Goal: Task Accomplishment & Management: Complete application form

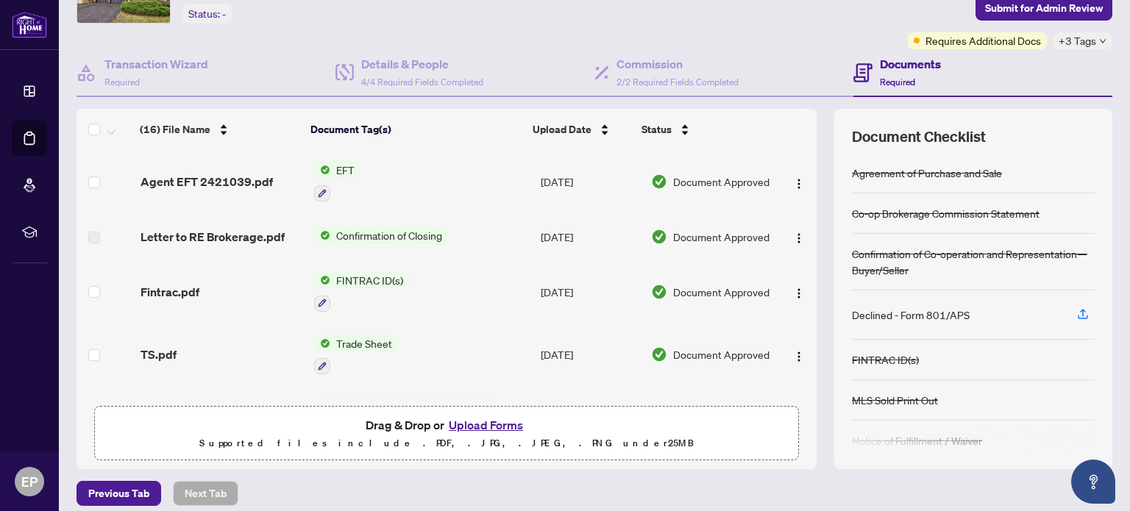
scroll to position [103, 0]
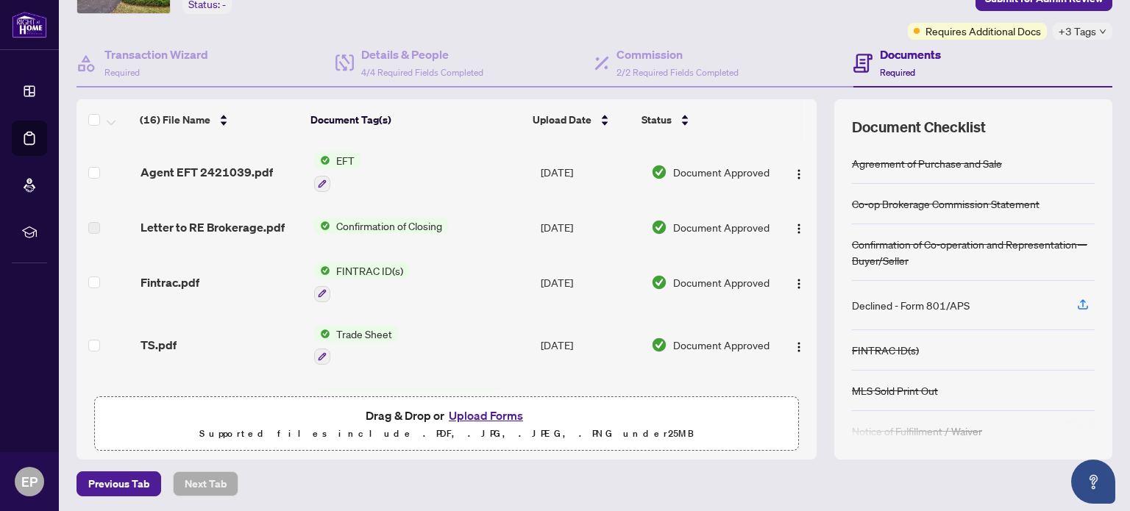
click at [875, 350] on div "FINTRAC ID(s)" at bounding box center [885, 350] width 67 height 16
click at [170, 277] on span "Fintrac.pdf" at bounding box center [170, 283] width 59 height 18
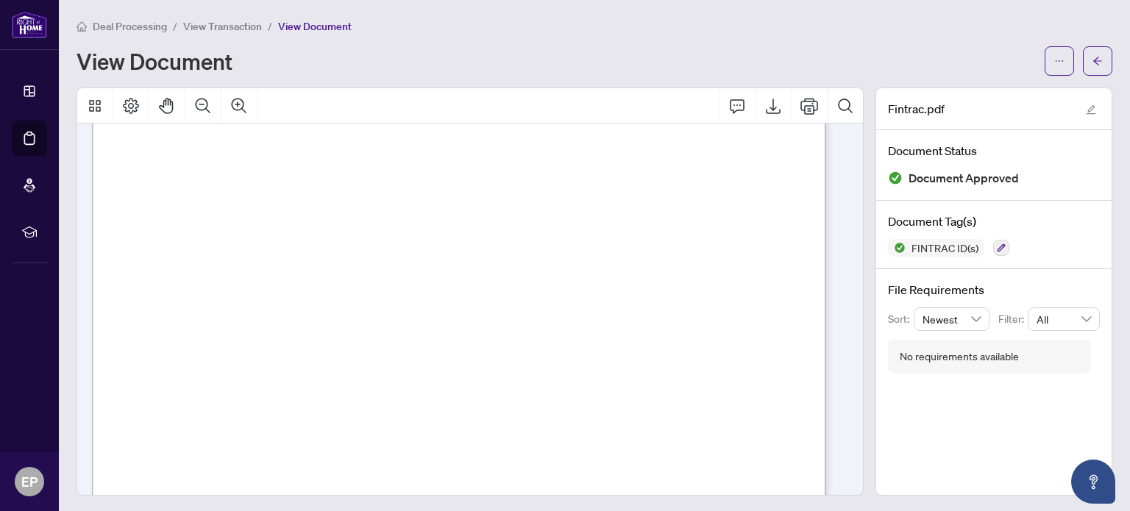
scroll to position [147, 0]
click at [801, 103] on icon "Print" at bounding box center [810, 106] width 18 height 18
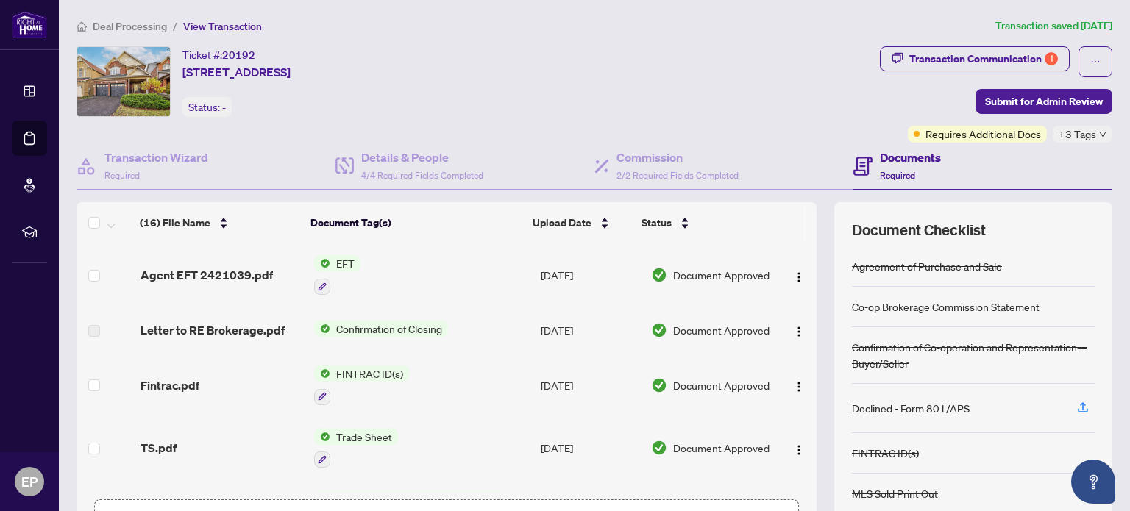
click at [143, 21] on span "Deal Processing" at bounding box center [130, 26] width 74 height 13
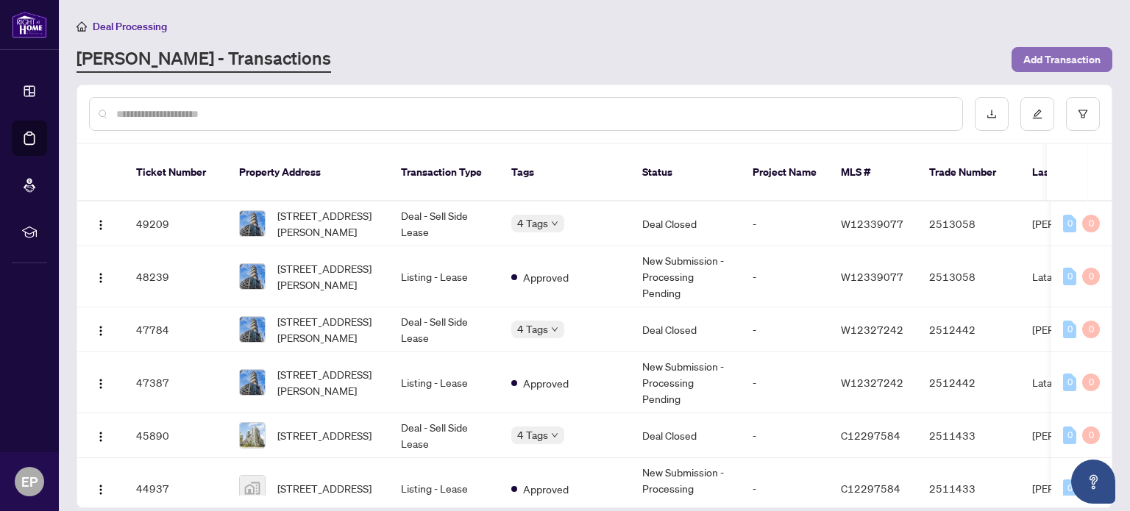
click at [1070, 59] on span "Add Transaction" at bounding box center [1062, 60] width 77 height 24
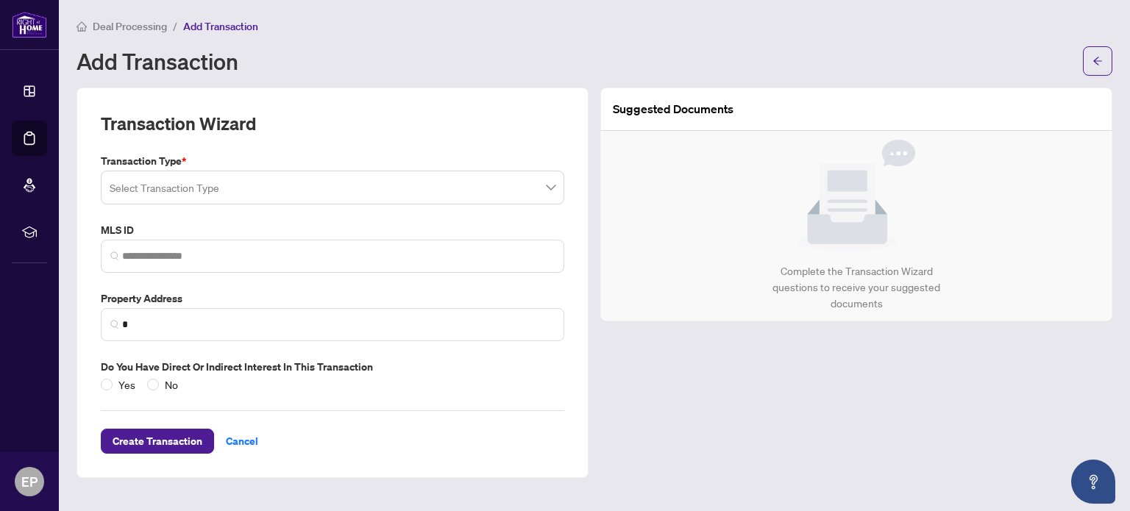
click at [550, 188] on span at bounding box center [333, 188] width 446 height 28
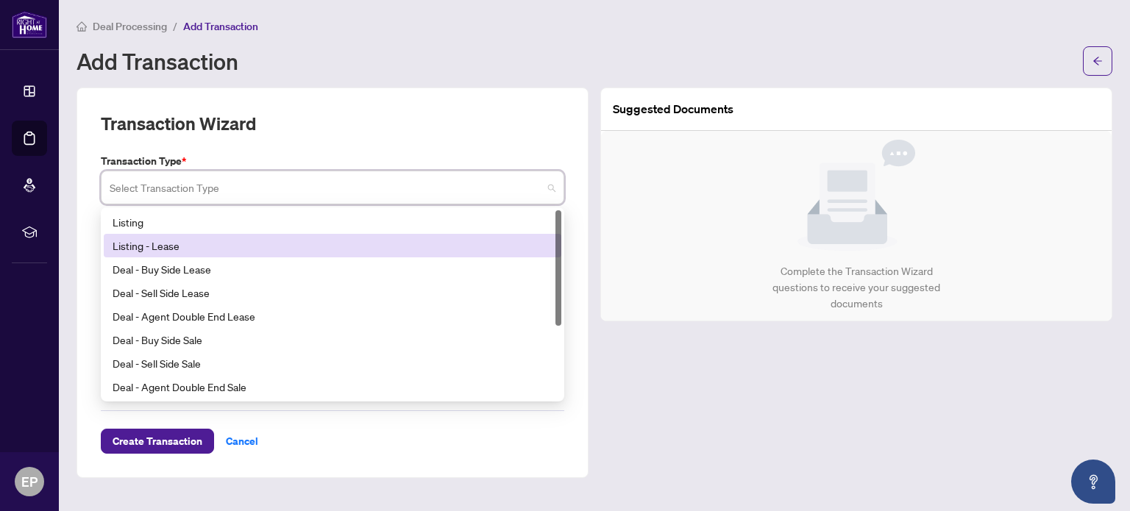
drag, startPoint x: 559, startPoint y: 241, endPoint x: 565, endPoint y: 232, distance: 11.2
click at [565, 232] on div "Transaction Type * Select Transaction Type 13 14 15 Listing Listing - Lease Dea…" at bounding box center [332, 273] width 475 height 240
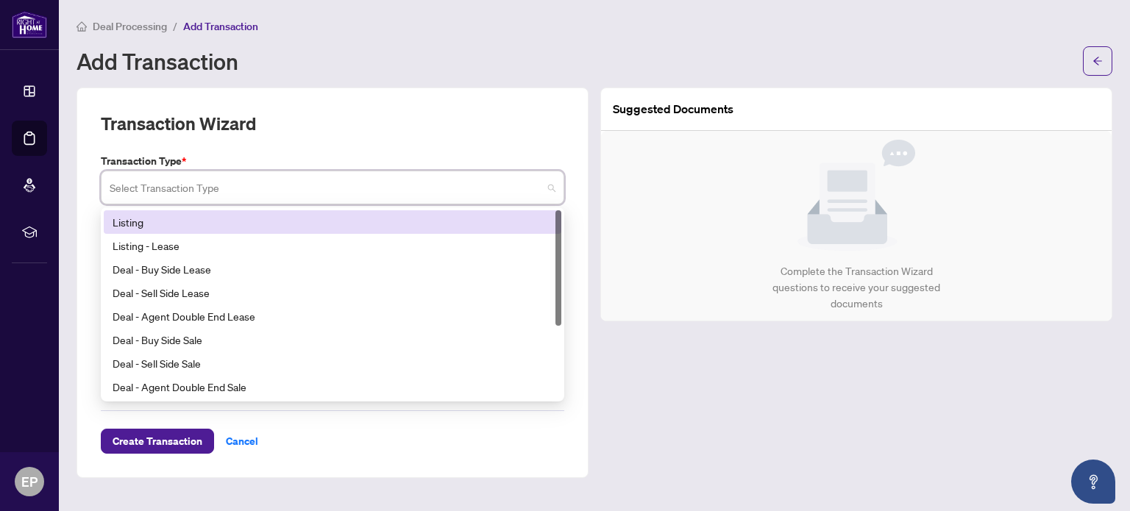
click at [181, 220] on div "Listing" at bounding box center [333, 222] width 440 height 16
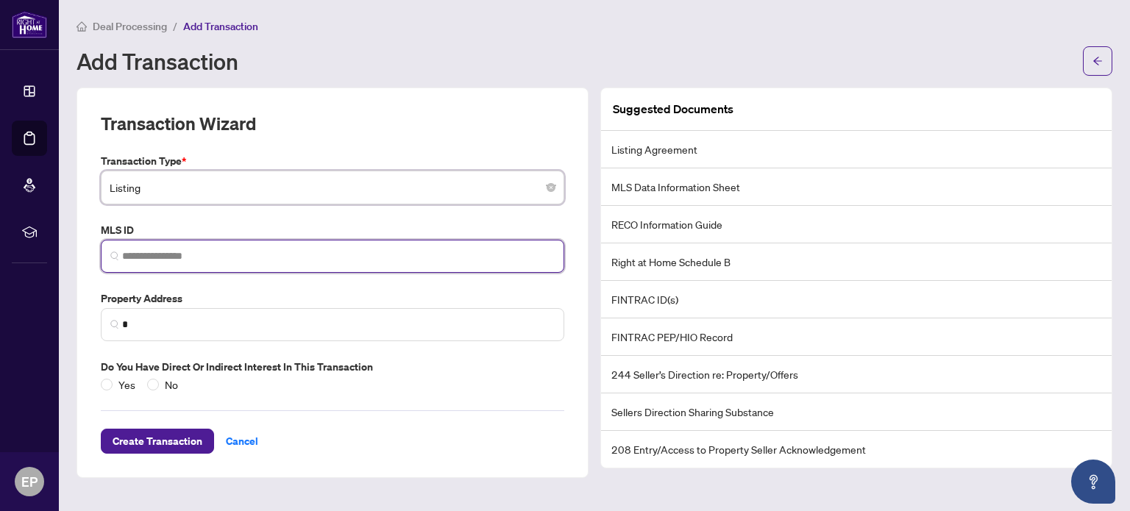
click at [248, 255] on input "search" at bounding box center [338, 256] width 433 height 15
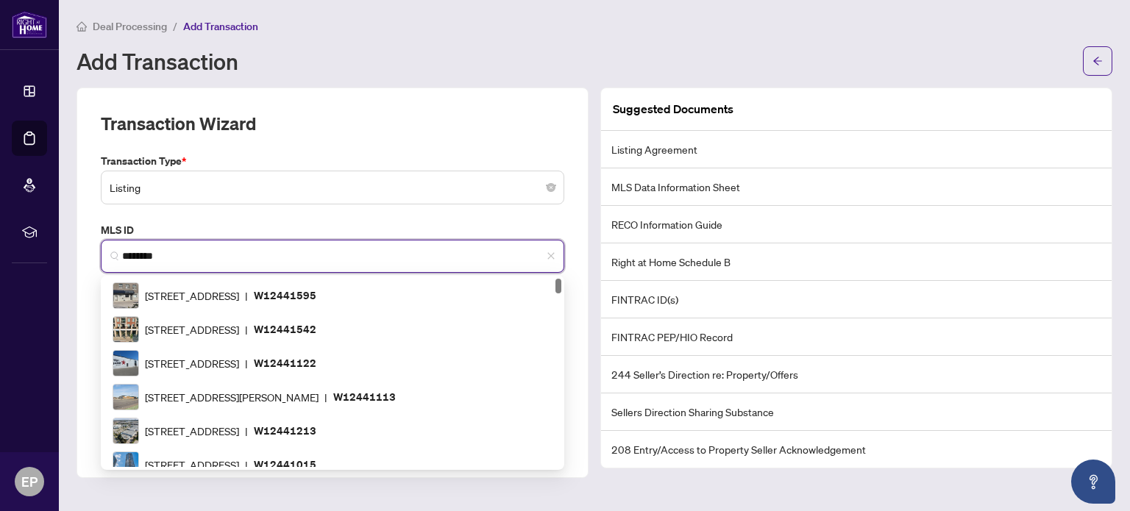
type input "*********"
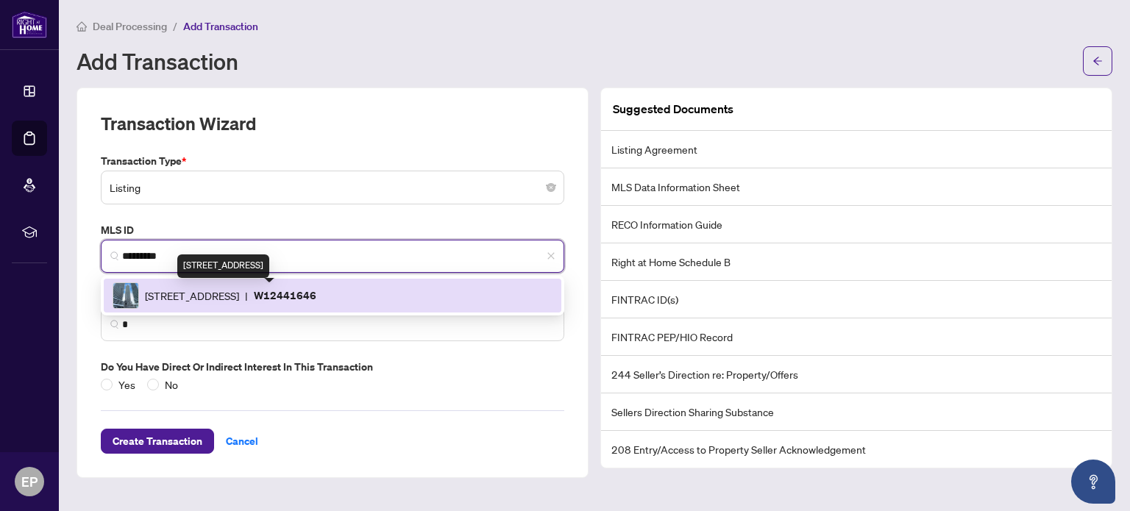
click at [239, 297] on span "[STREET_ADDRESS]" at bounding box center [192, 296] width 94 height 16
type input "**********"
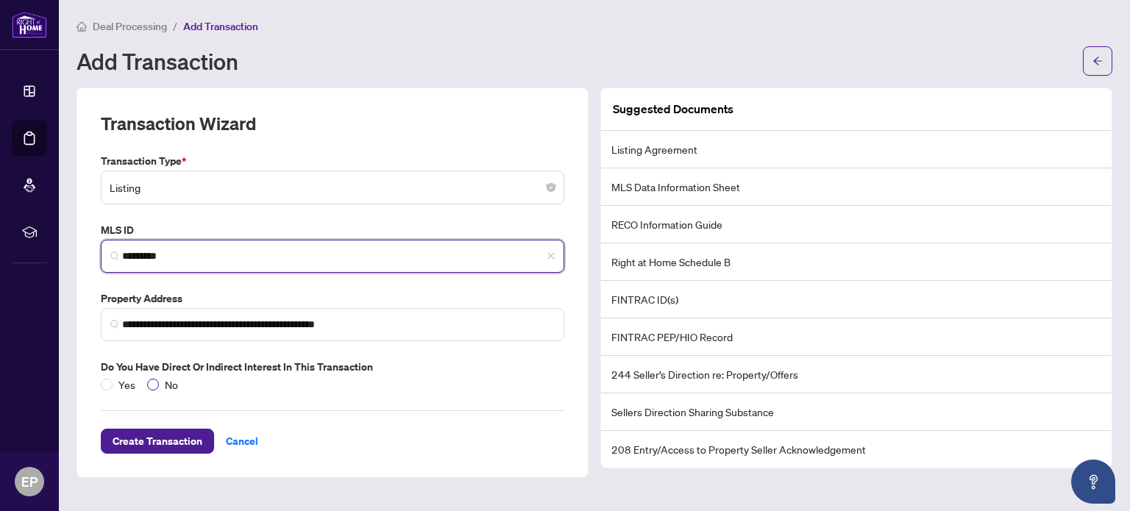
type input "*********"
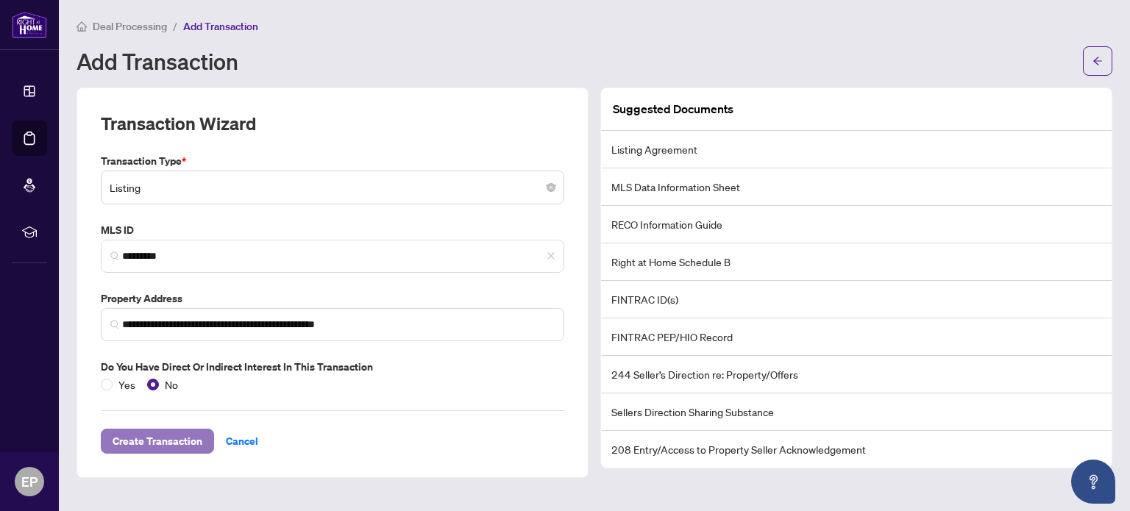
click at [168, 438] on span "Create Transaction" at bounding box center [158, 442] width 90 height 24
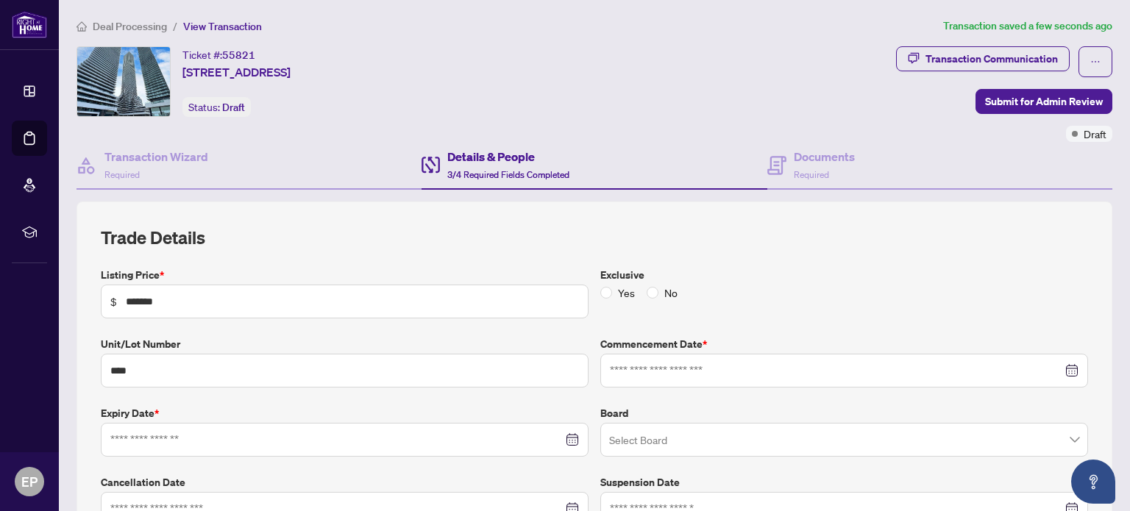
type input "**********"
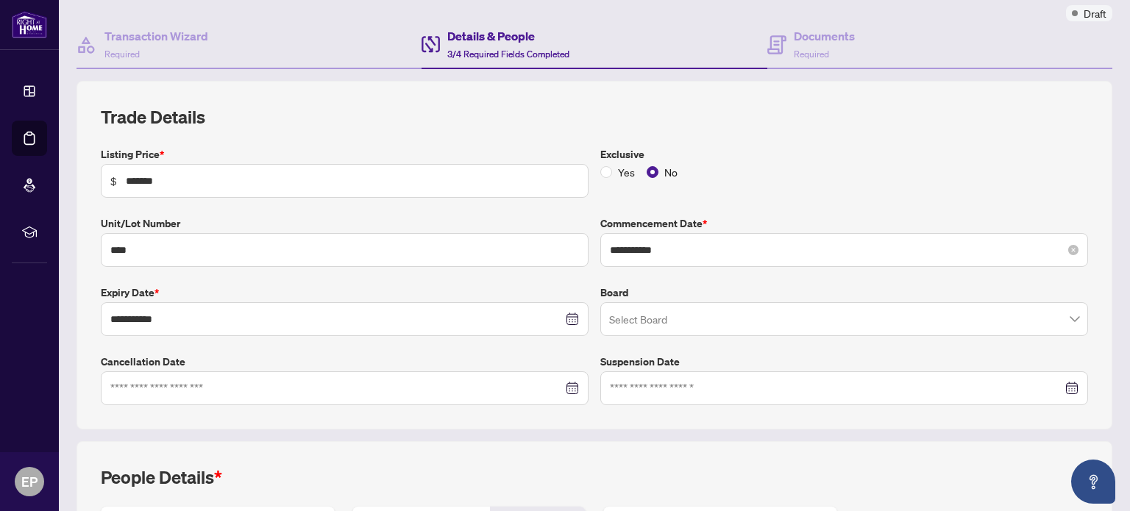
scroll to position [147, 0]
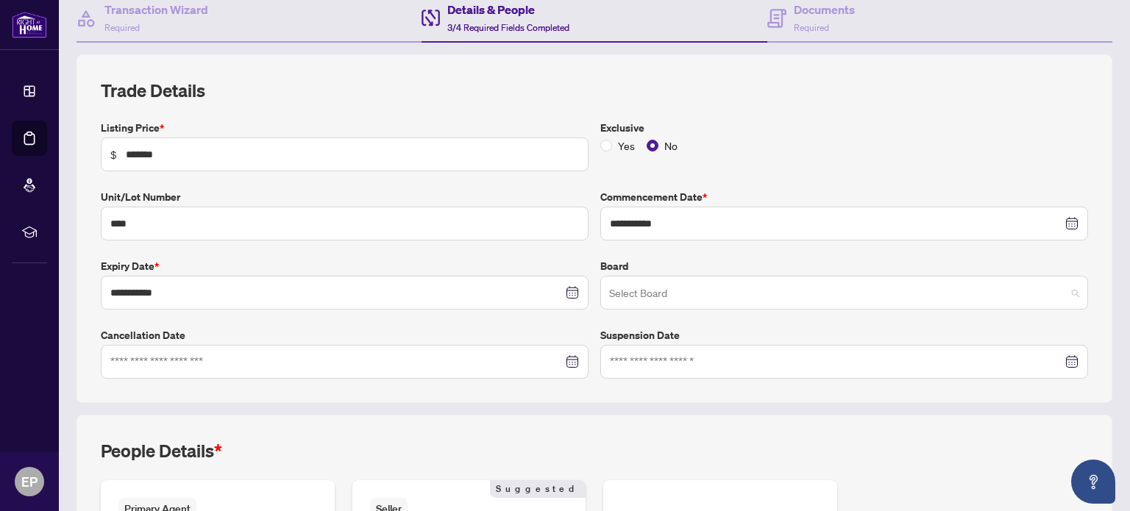
click at [1060, 291] on span at bounding box center [844, 293] width 470 height 28
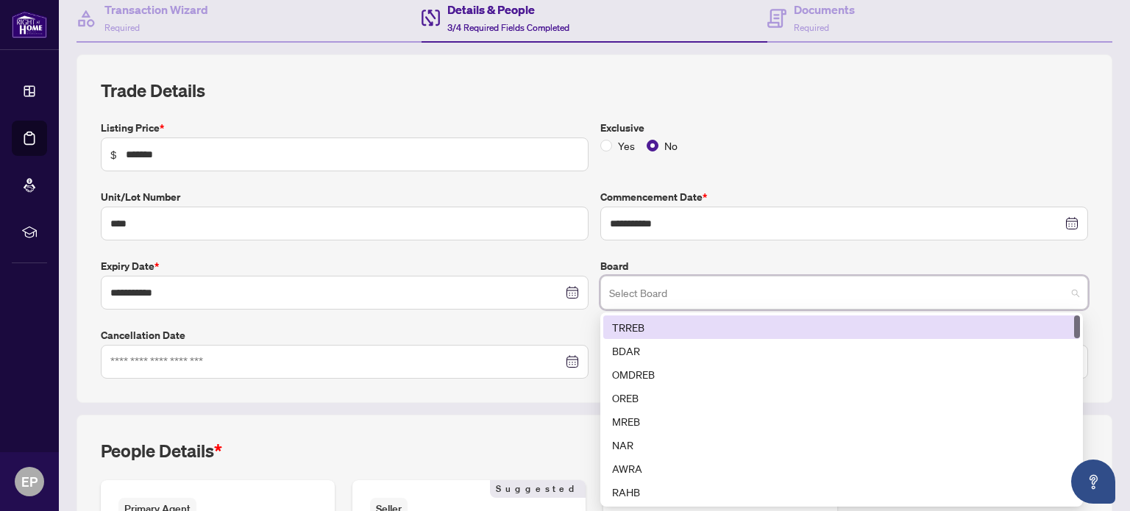
click at [648, 320] on div "TRREB" at bounding box center [841, 327] width 459 height 16
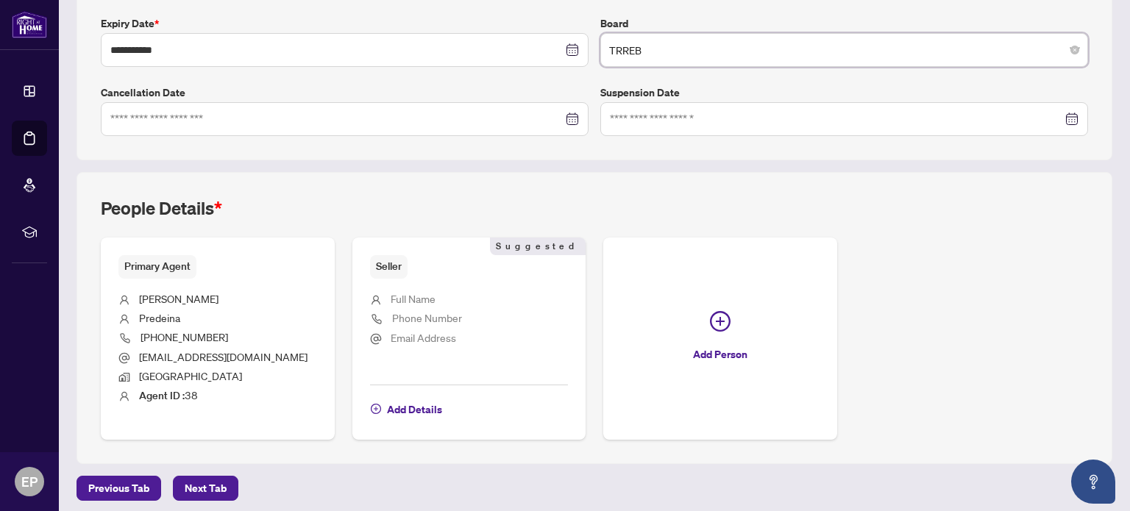
scroll to position [394, 0]
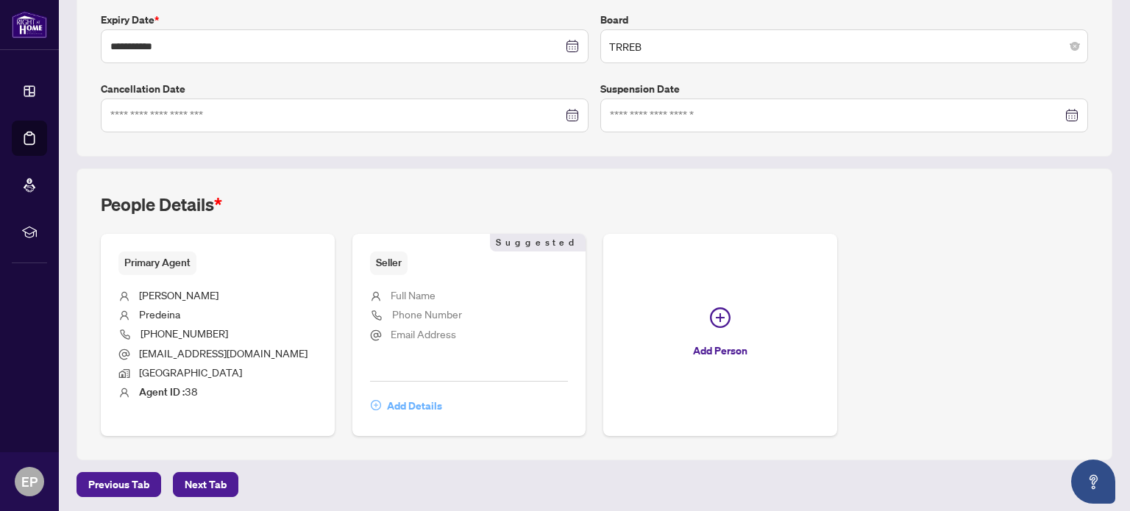
click at [406, 402] on span "Add Details" at bounding box center [414, 406] width 55 height 24
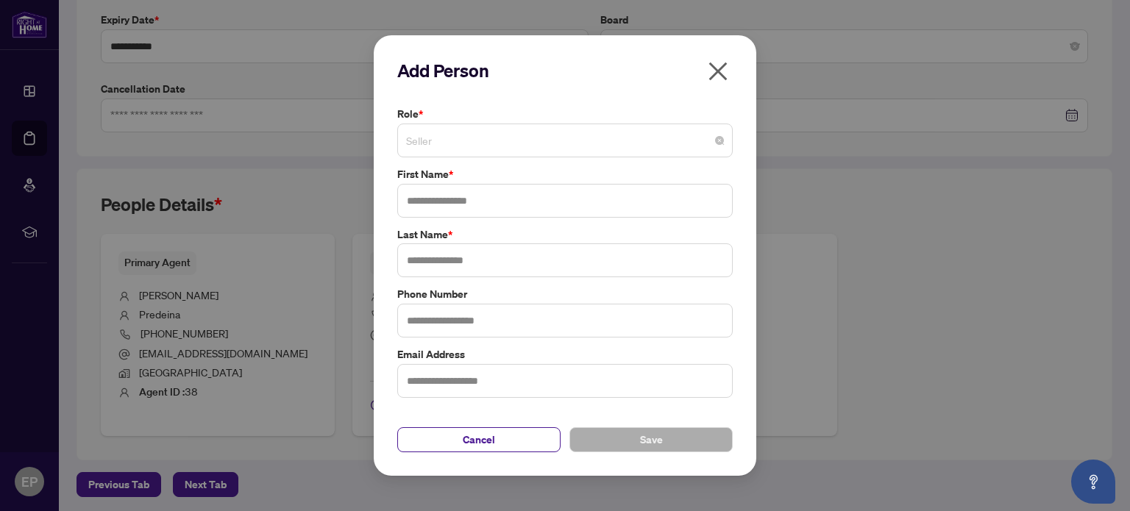
click at [647, 151] on span "Seller" at bounding box center [565, 141] width 318 height 28
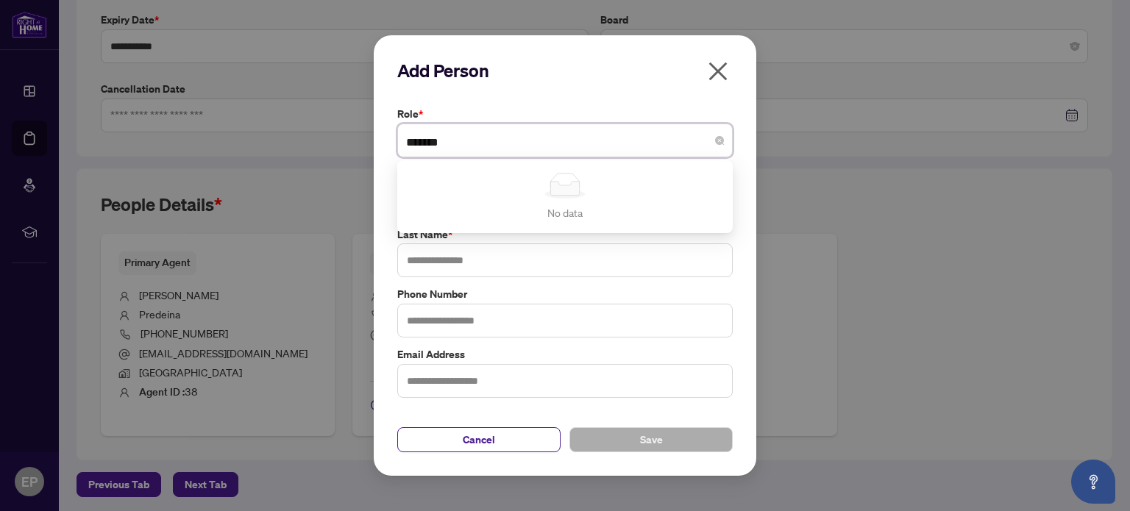
type input "*******"
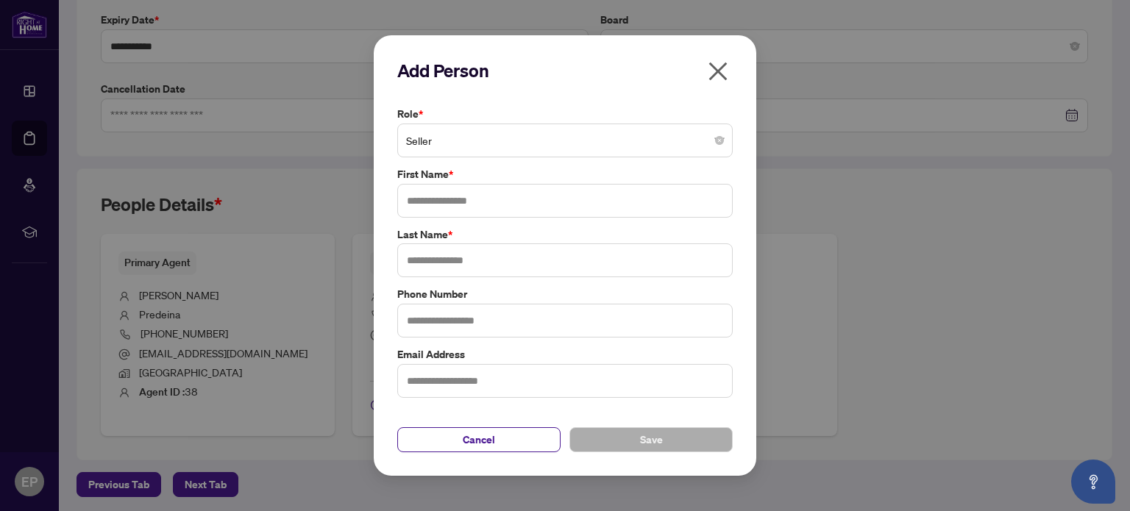
click at [747, 160] on div "Add Person Role * Seller No data No data First Name * Last Name * Phone Number …" at bounding box center [565, 255] width 383 height 441
click at [489, 201] on input "text" at bounding box center [565, 201] width 336 height 34
type input "*******"
click at [453, 263] on input "text" at bounding box center [565, 261] width 336 height 34
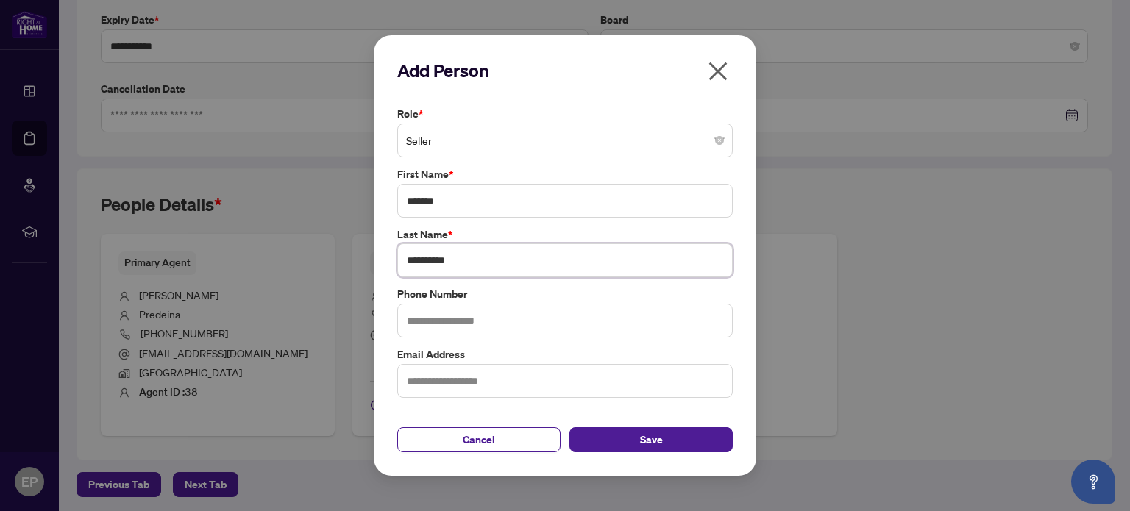
type input "**********"
click at [436, 326] on input "text" at bounding box center [565, 321] width 336 height 34
type input "*"
click at [438, 388] on input "text" at bounding box center [565, 381] width 336 height 34
click at [500, 327] on input "**********" at bounding box center [565, 321] width 336 height 34
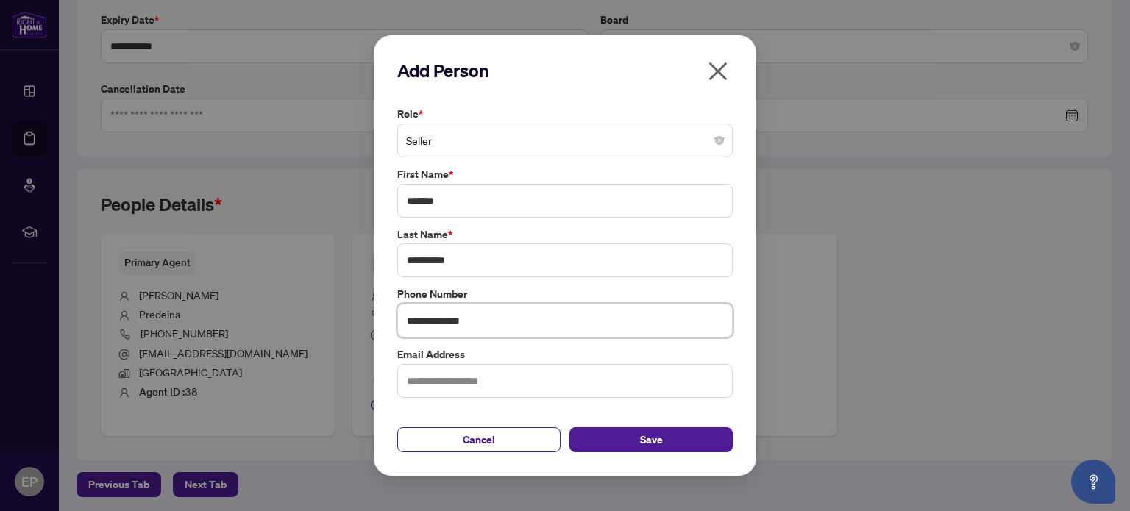
type input "**********"
click at [453, 376] on input "text" at bounding box center [565, 381] width 336 height 34
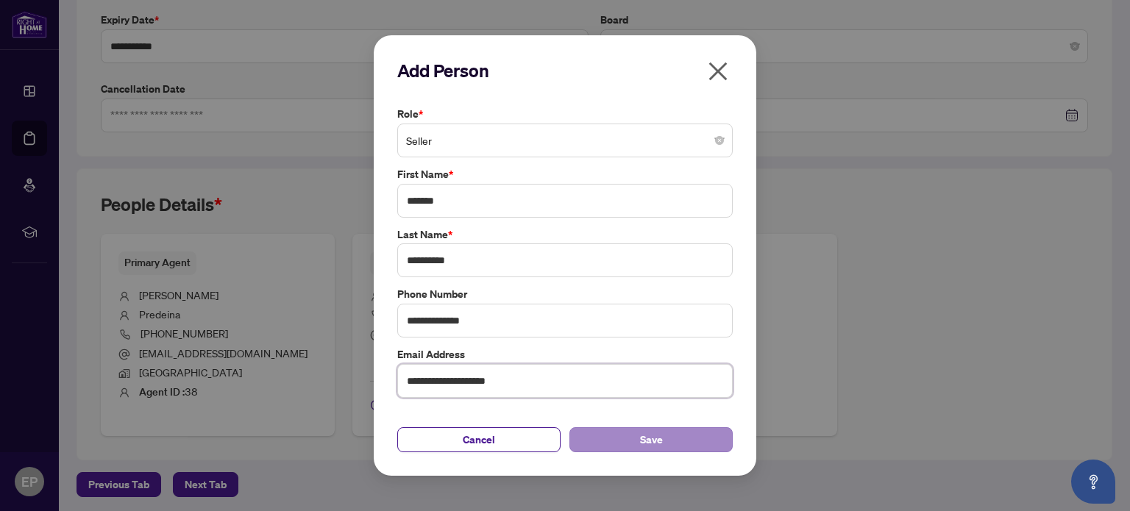
type input "**********"
click at [648, 435] on span "Save" at bounding box center [651, 440] width 23 height 24
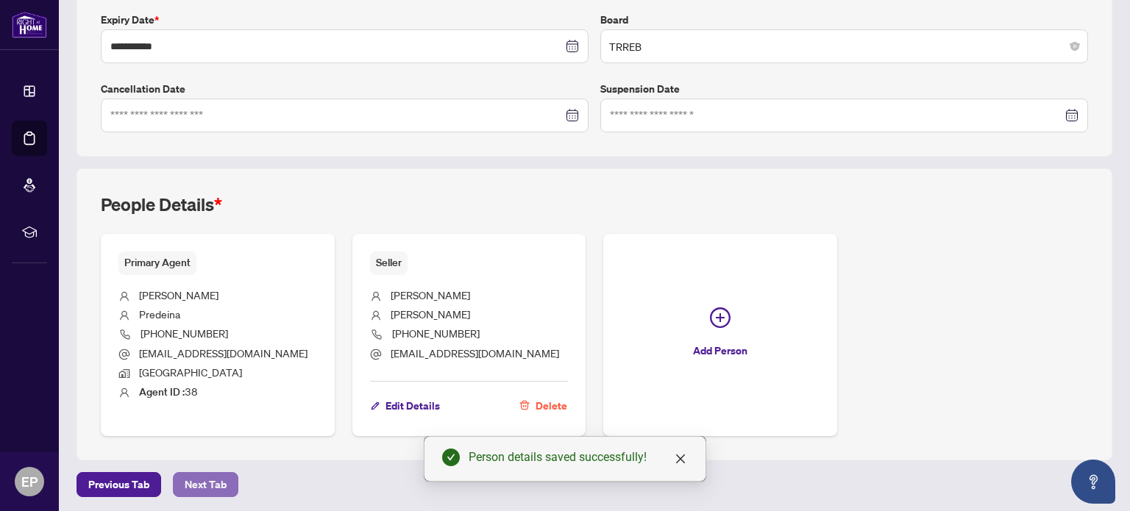
click at [193, 480] on span "Next Tab" at bounding box center [206, 485] width 42 height 24
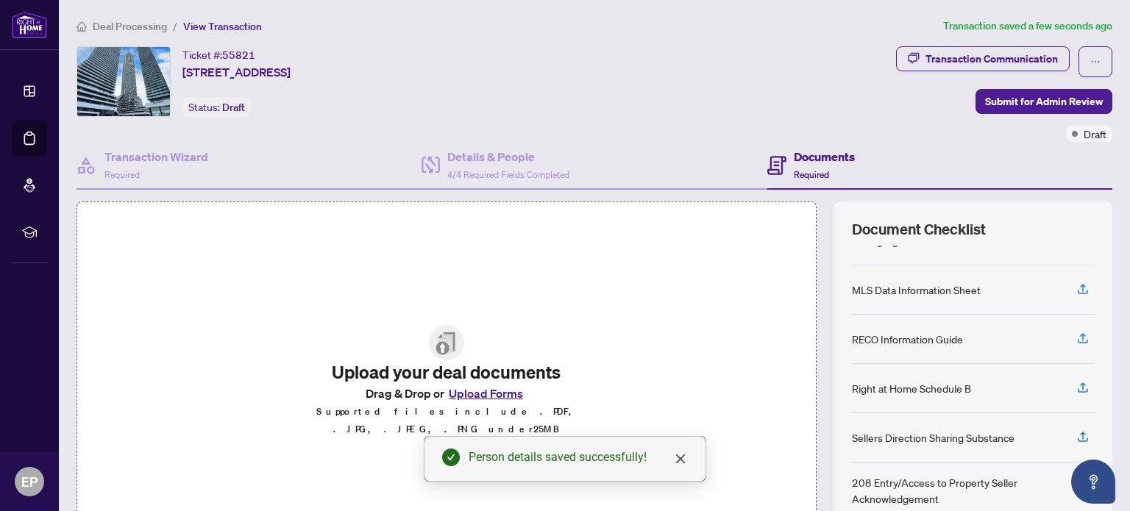
scroll to position [74, 0]
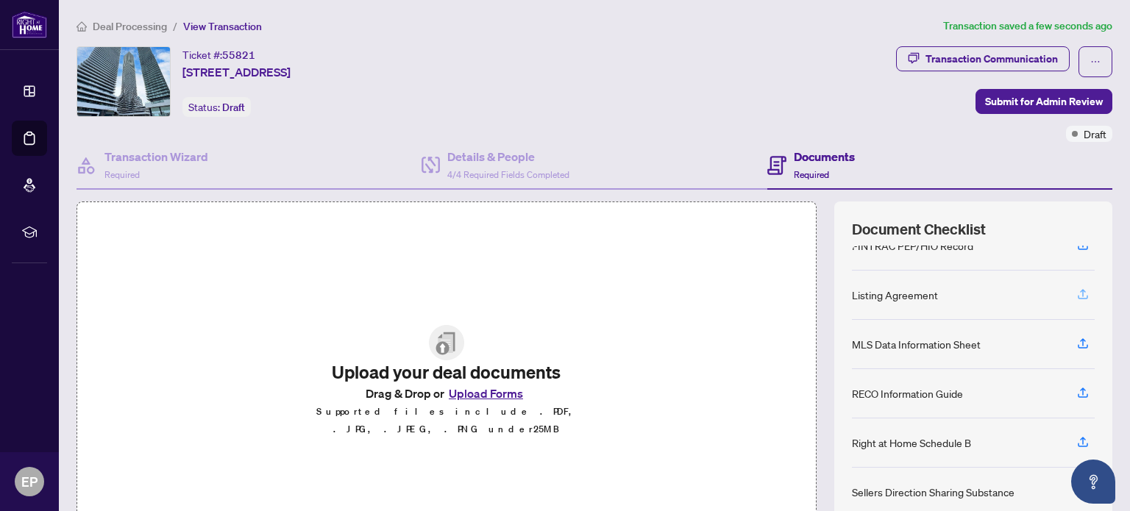
click at [1076, 288] on icon "button" at bounding box center [1082, 294] width 13 height 13
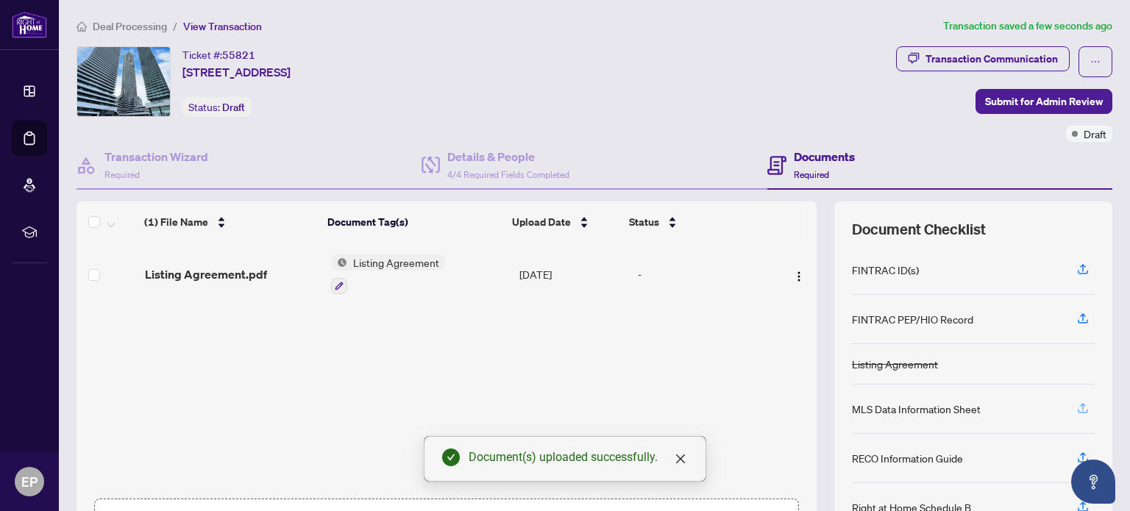
click at [1080, 403] on icon "button" at bounding box center [1083, 406] width 6 height 7
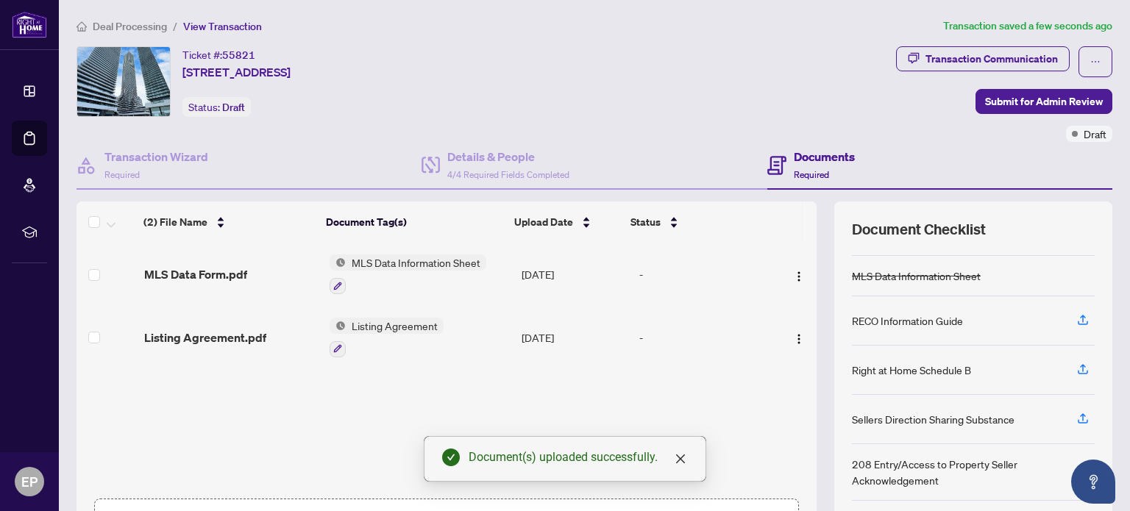
scroll to position [136, 0]
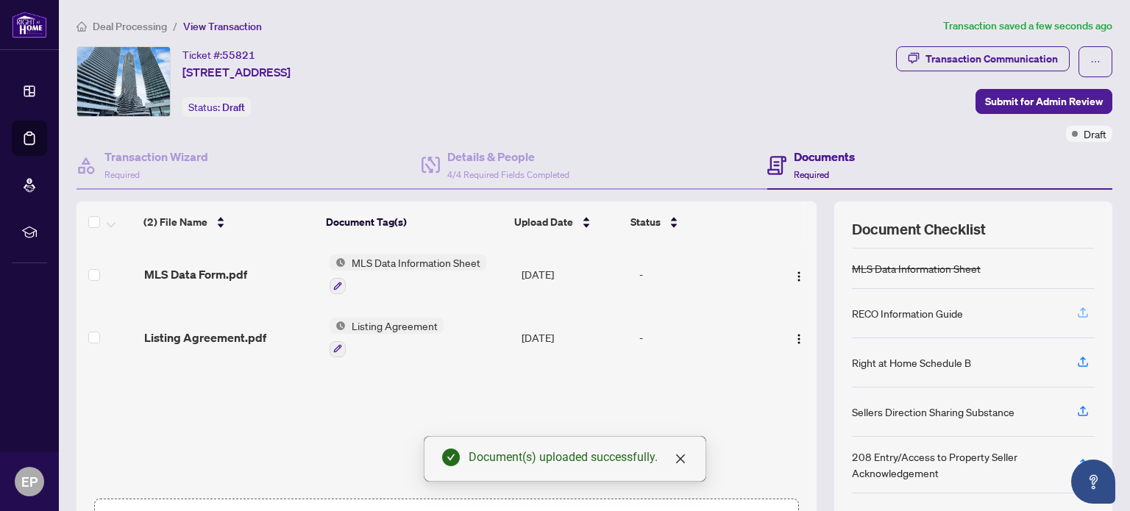
click at [1076, 306] on icon "button" at bounding box center [1082, 312] width 13 height 13
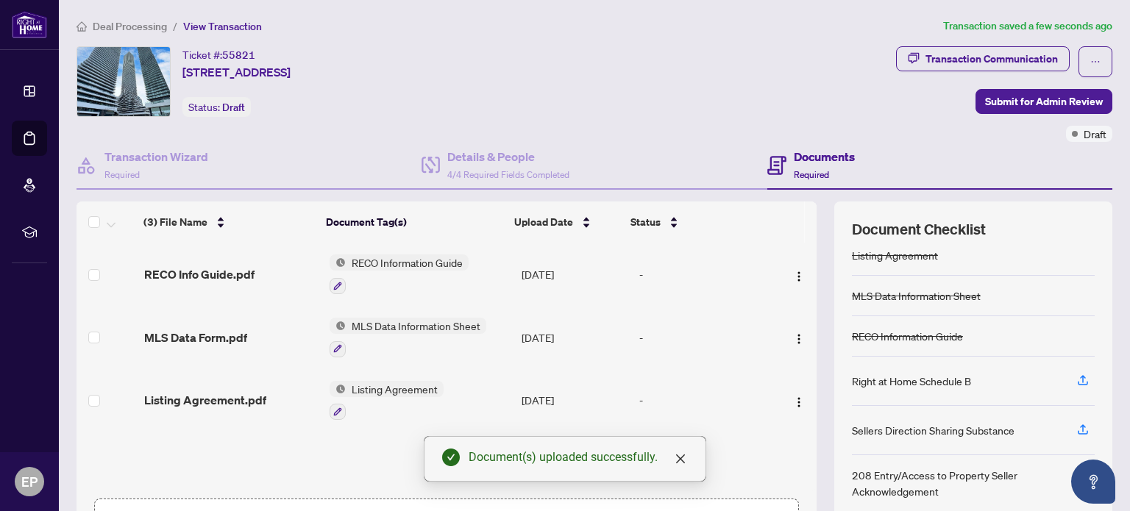
scroll to position [128, 0]
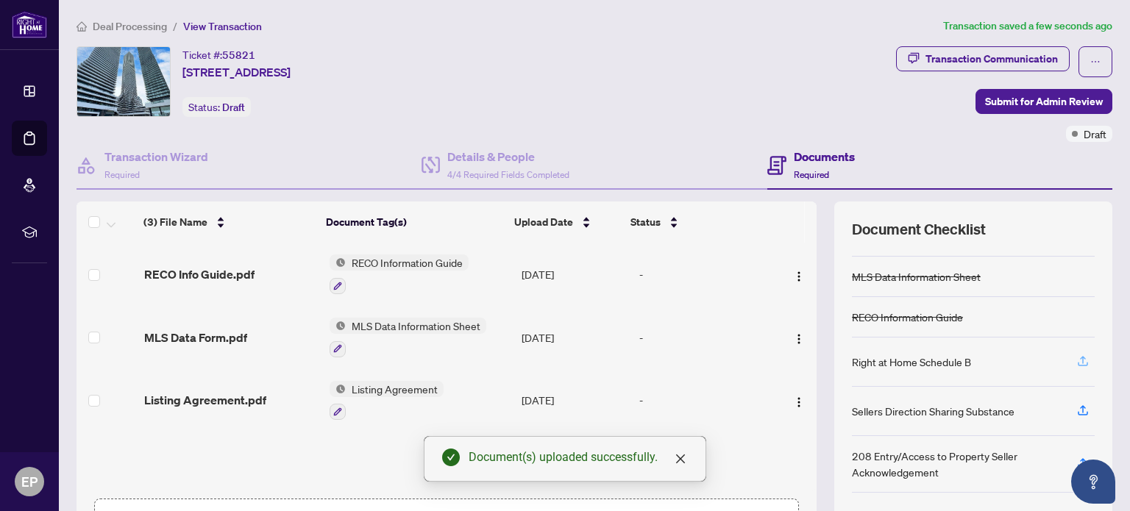
click at [1080, 356] on icon "button" at bounding box center [1083, 359] width 6 height 7
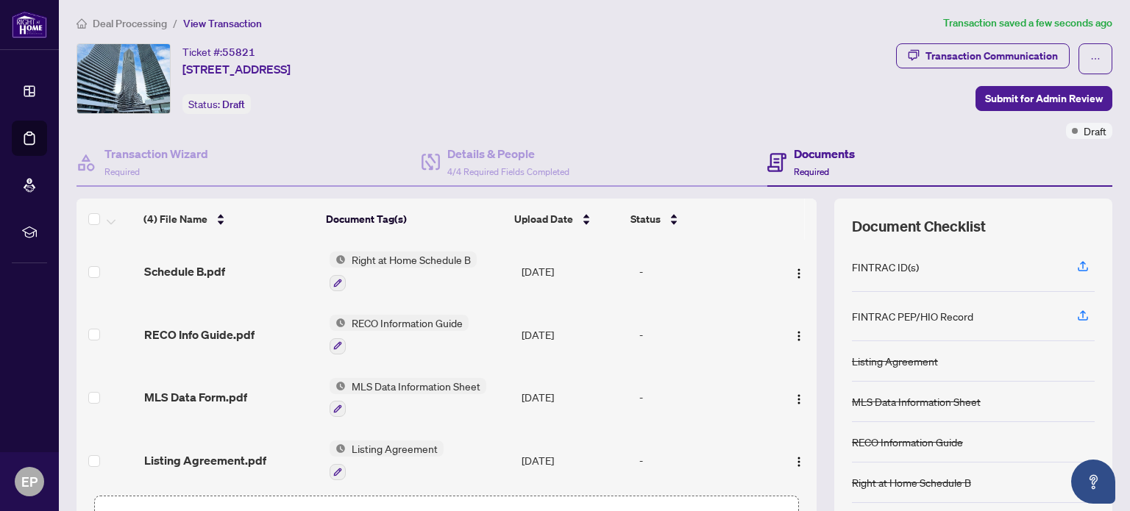
scroll to position [0, 0]
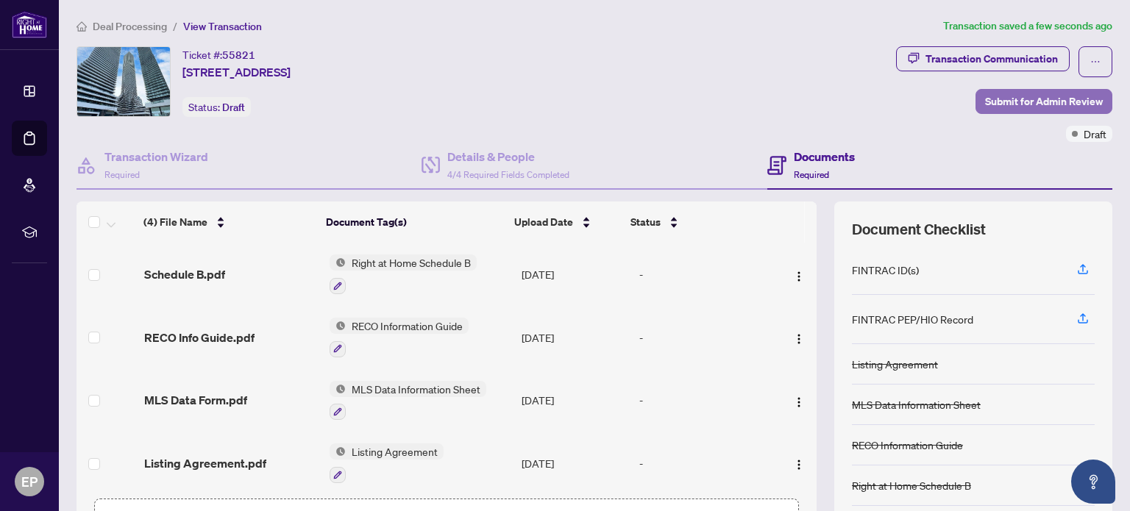
click at [1021, 94] on span "Submit for Admin Review" at bounding box center [1044, 102] width 118 height 24
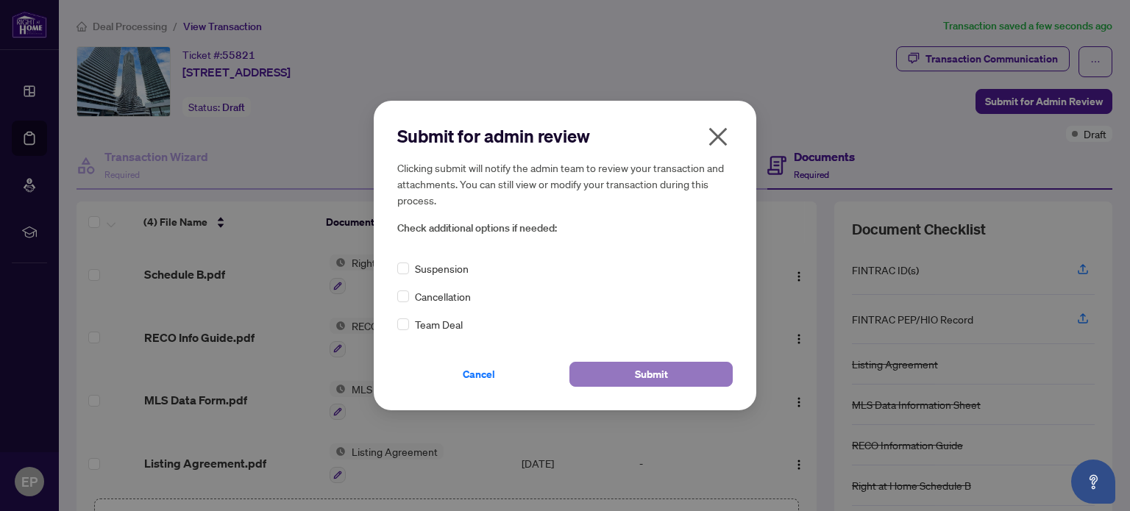
click at [643, 373] on span "Submit" at bounding box center [651, 375] width 33 height 24
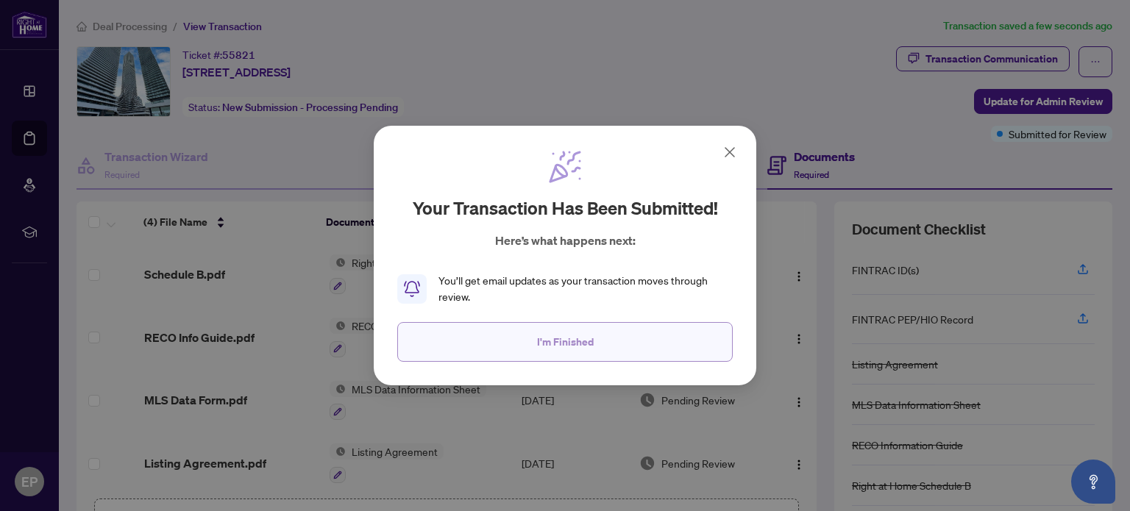
click at [580, 338] on span "I'm Finished" at bounding box center [565, 342] width 57 height 24
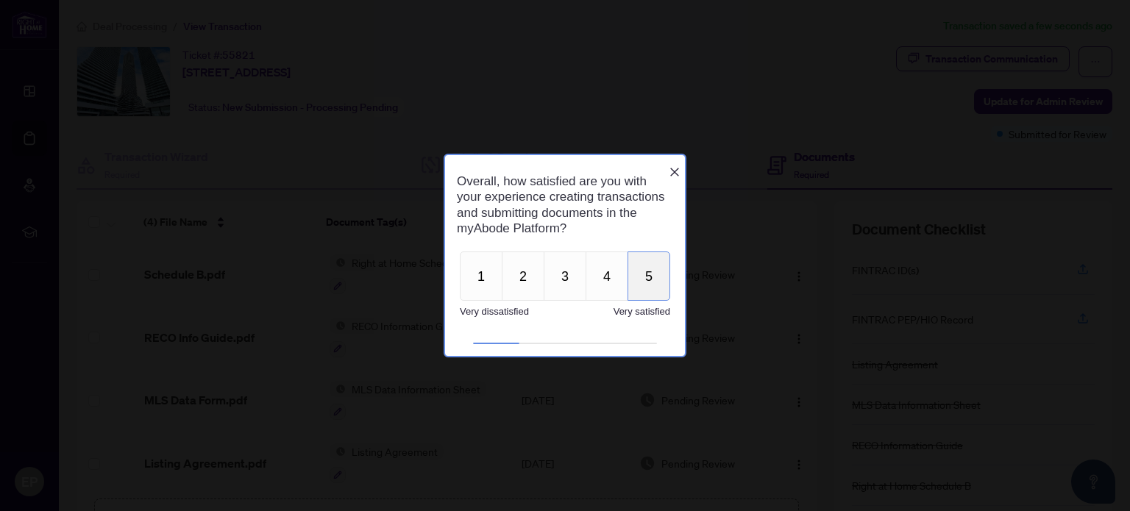
click at [652, 278] on button "5" at bounding box center [649, 275] width 43 height 49
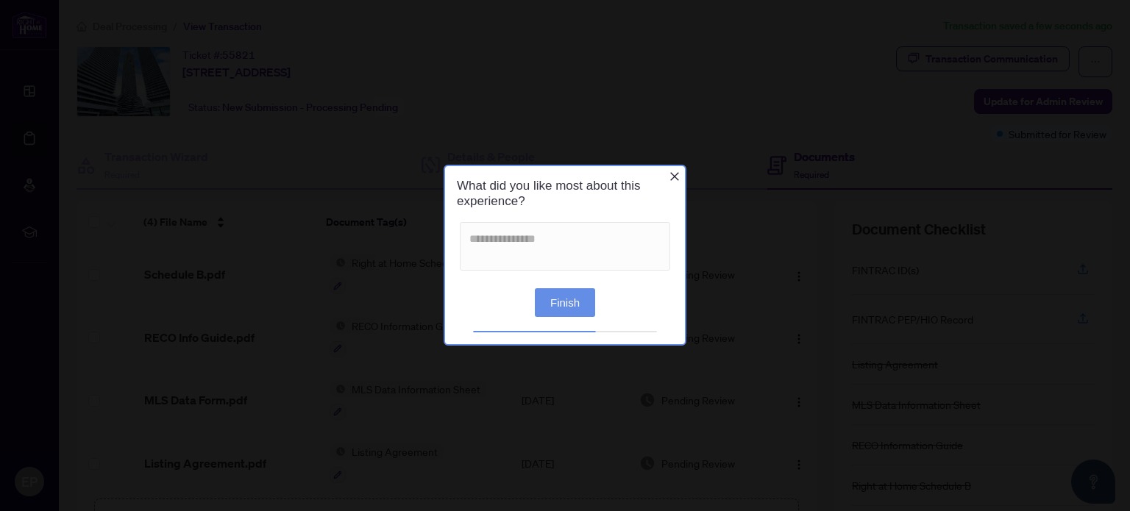
click at [562, 306] on button "Finish" at bounding box center [565, 302] width 60 height 29
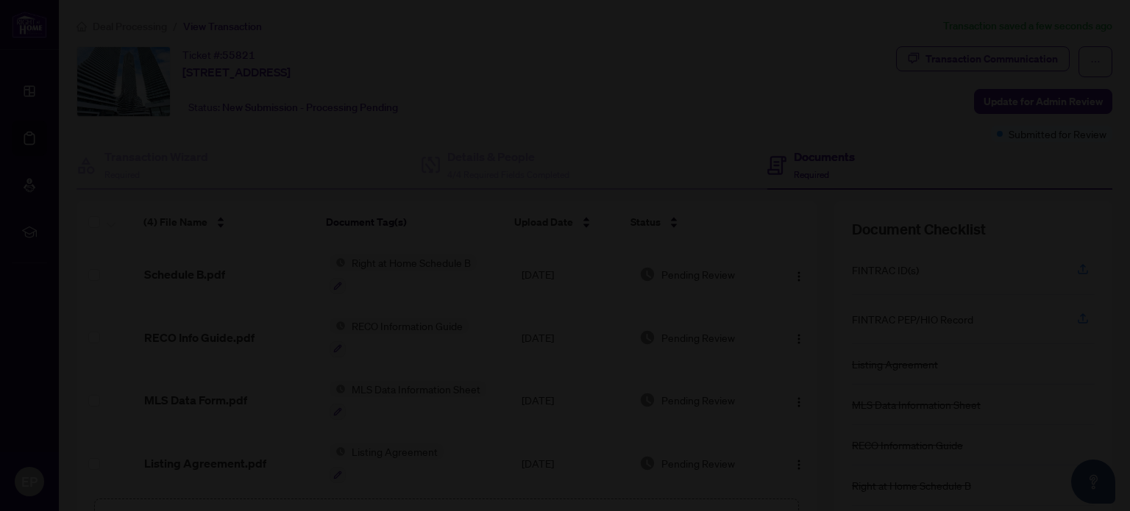
click at [762, 246] on div at bounding box center [565, 255] width 1130 height 511
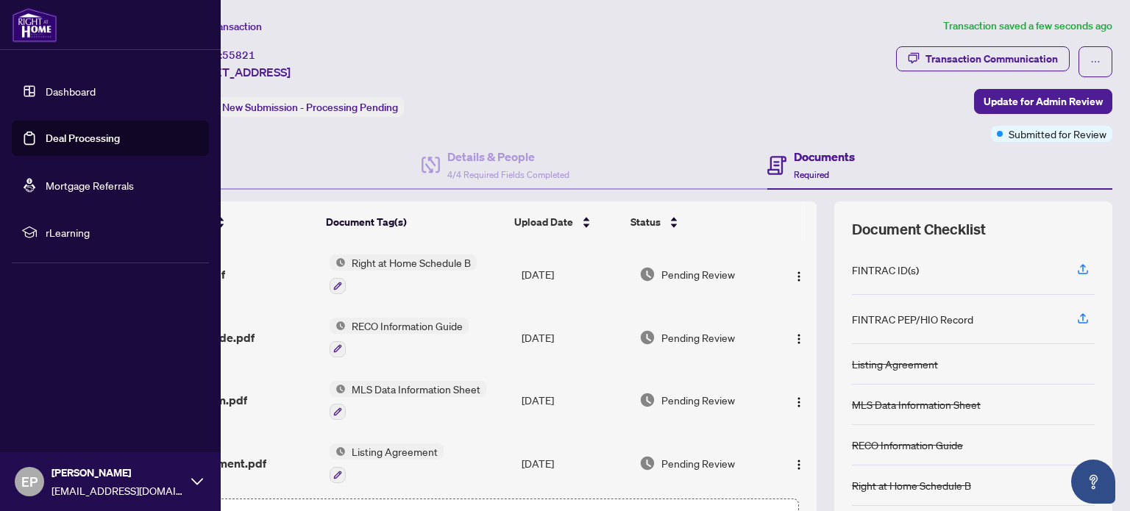
click at [63, 86] on link "Dashboard" at bounding box center [71, 91] width 50 height 13
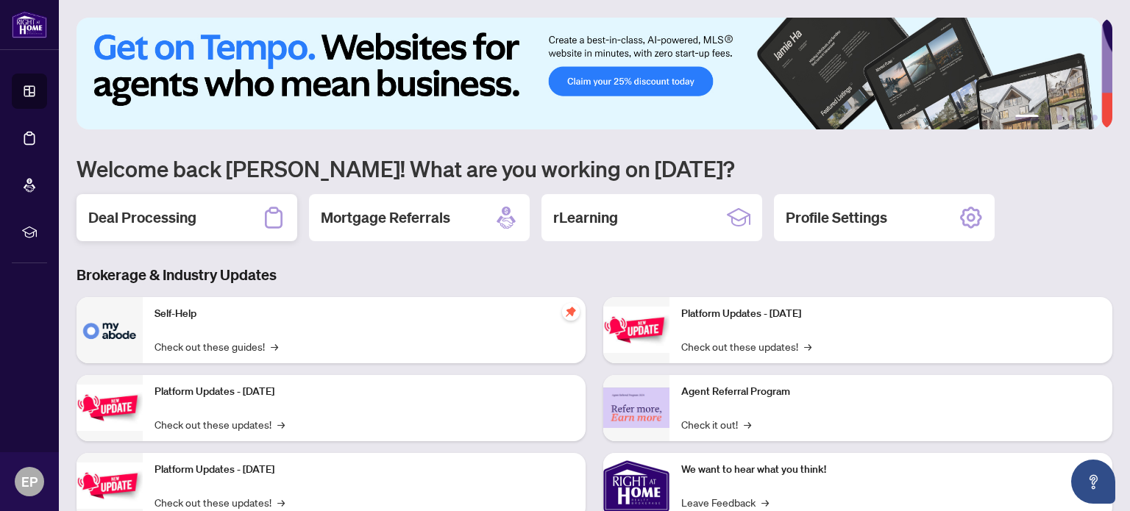
click at [168, 217] on h2 "Deal Processing" at bounding box center [142, 217] width 108 height 21
